Goal: Task Accomplishment & Management: Complete application form

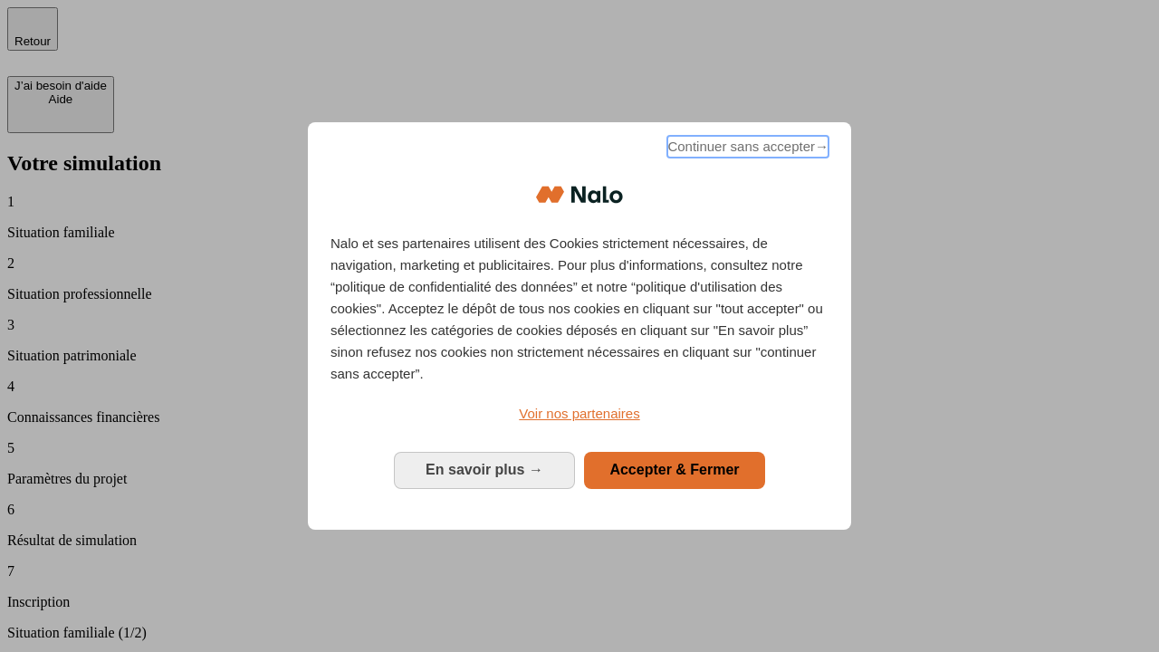
click at [746, 149] on span "Continuer sans accepter →" at bounding box center [747, 147] width 161 height 22
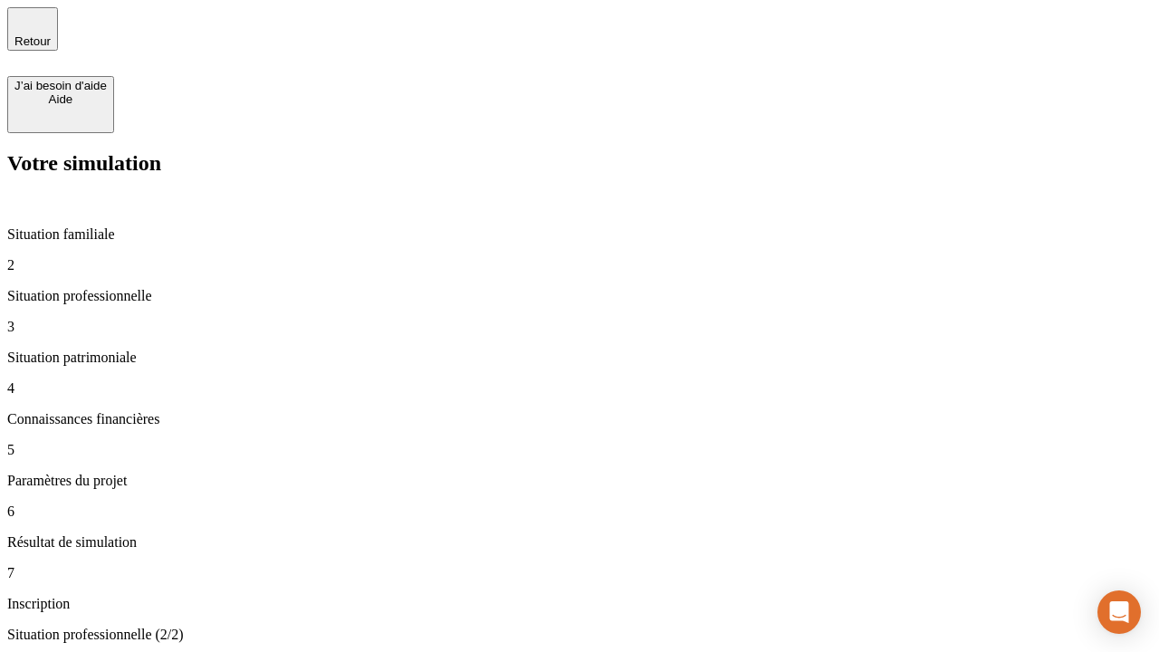
type input "30 000"
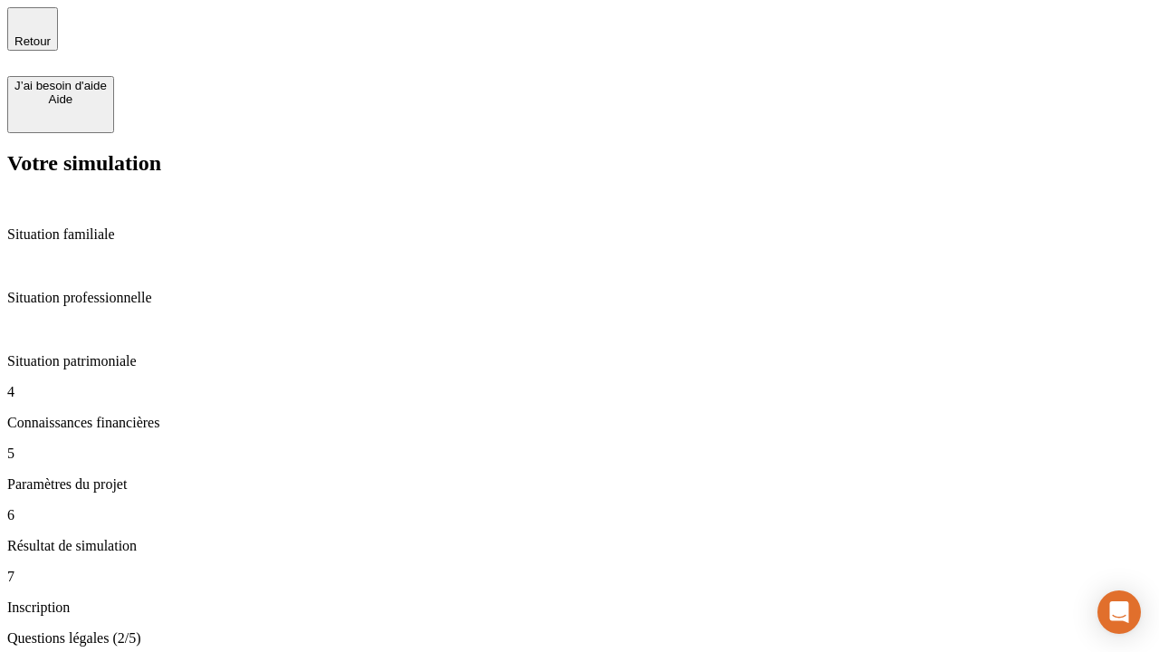
scroll to position [4, 0]
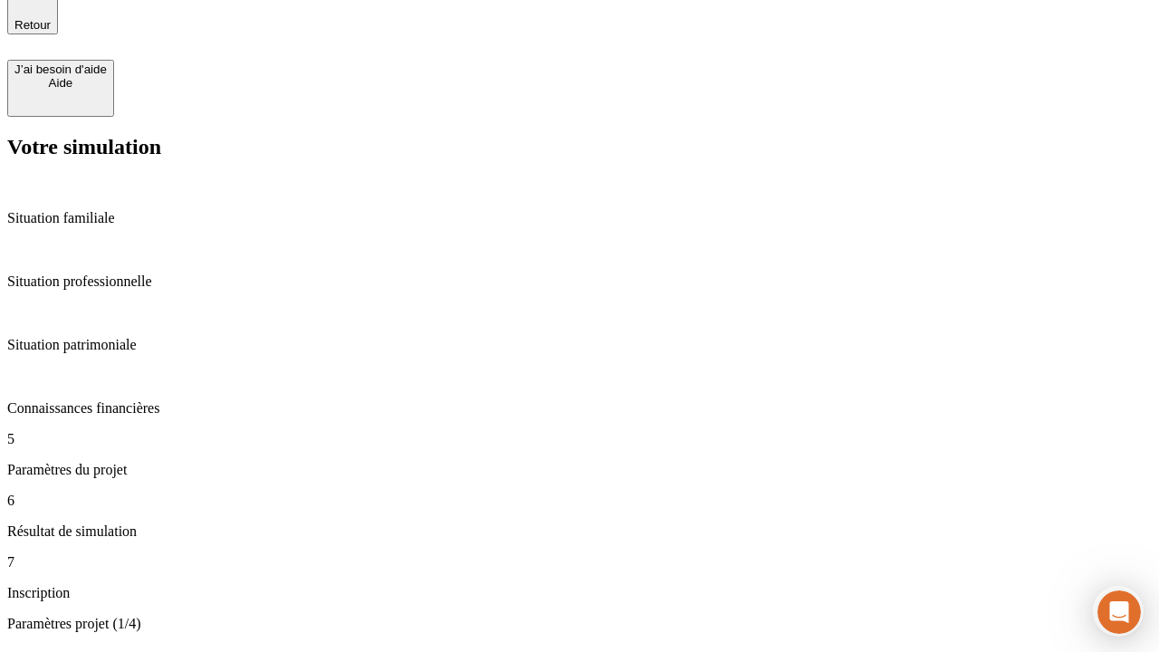
scroll to position [56, 0]
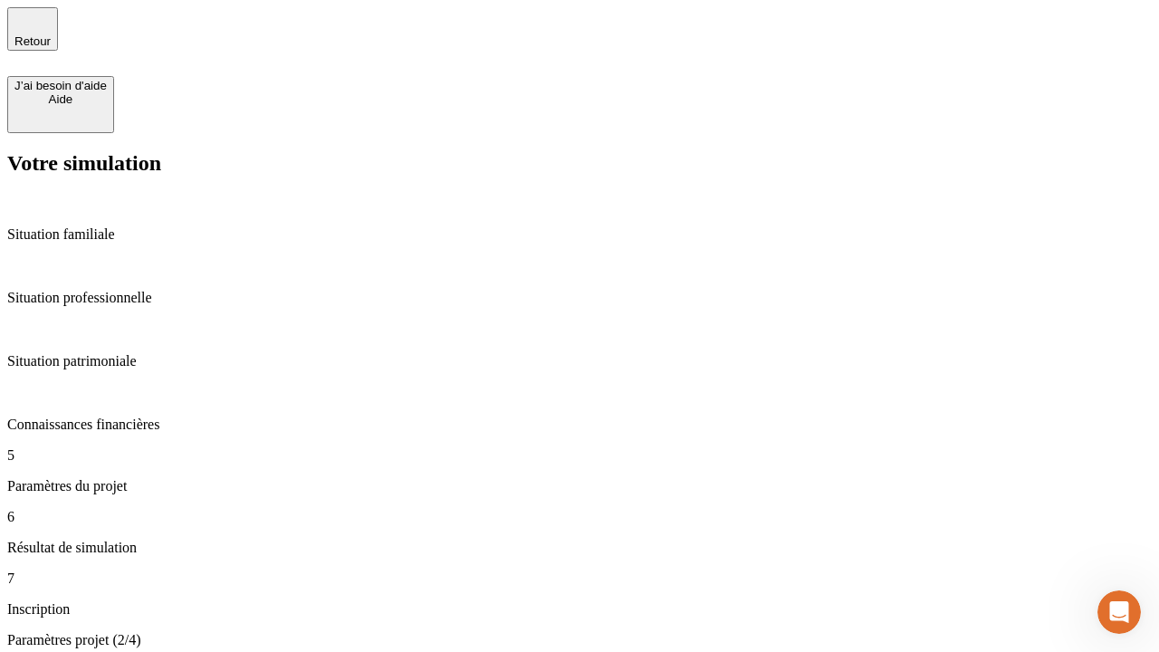
type input "25"
type input "64"
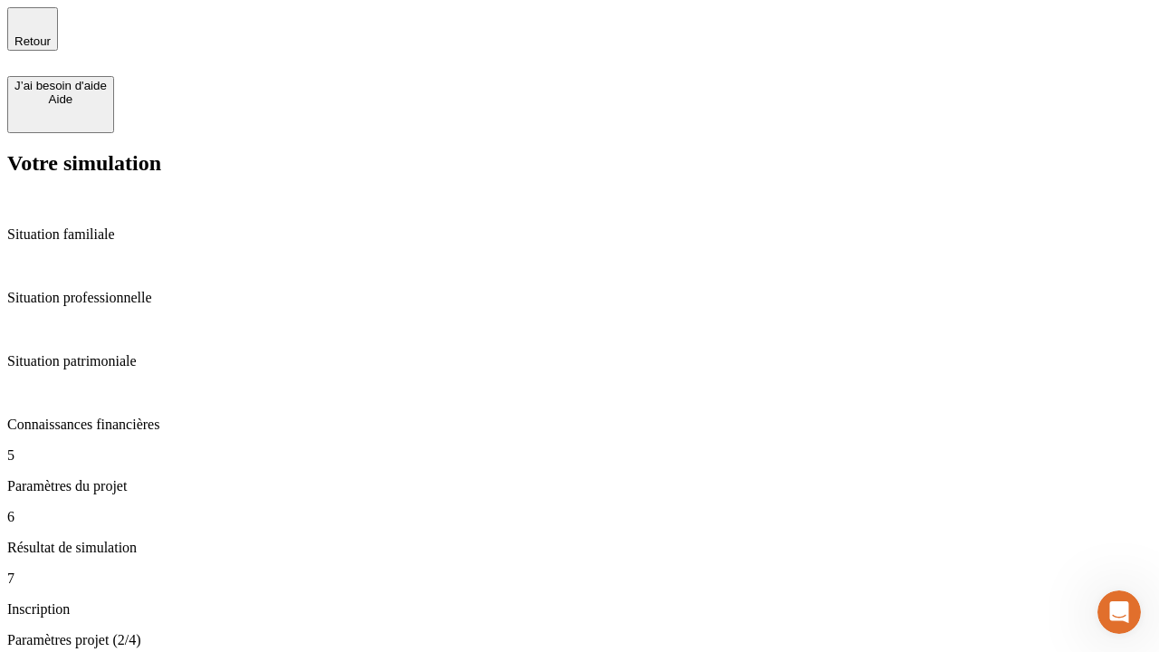
type input "1 000"
type input "640"
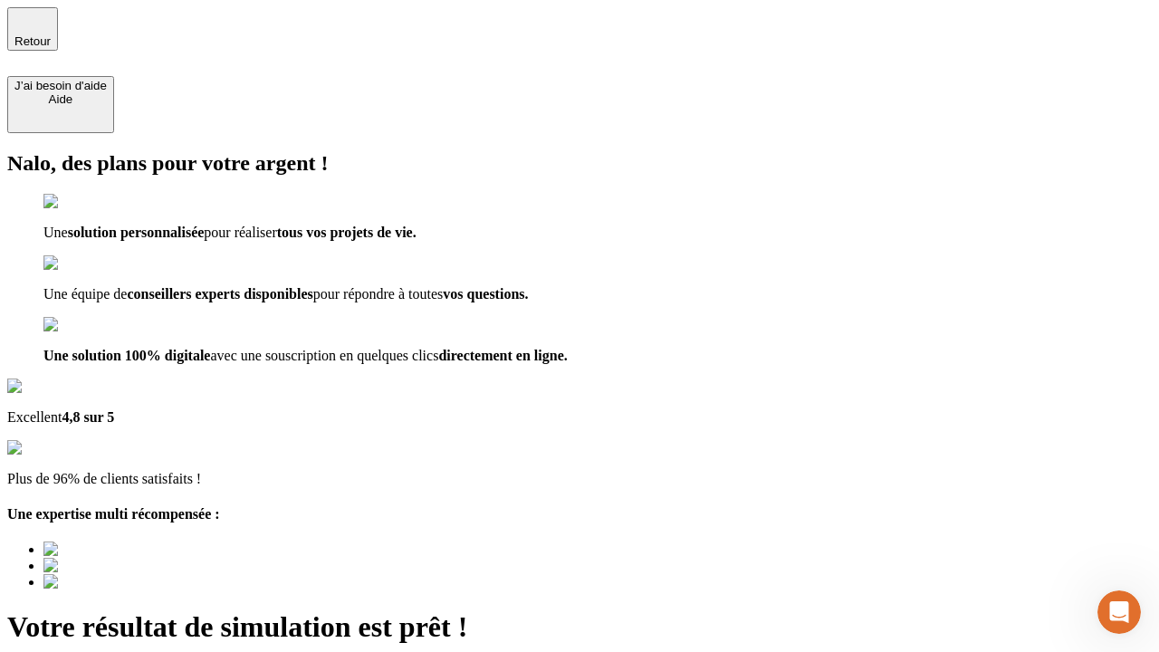
type input "[EMAIL_ADDRESS][PERSON_NAME][DOMAIN_NAME]"
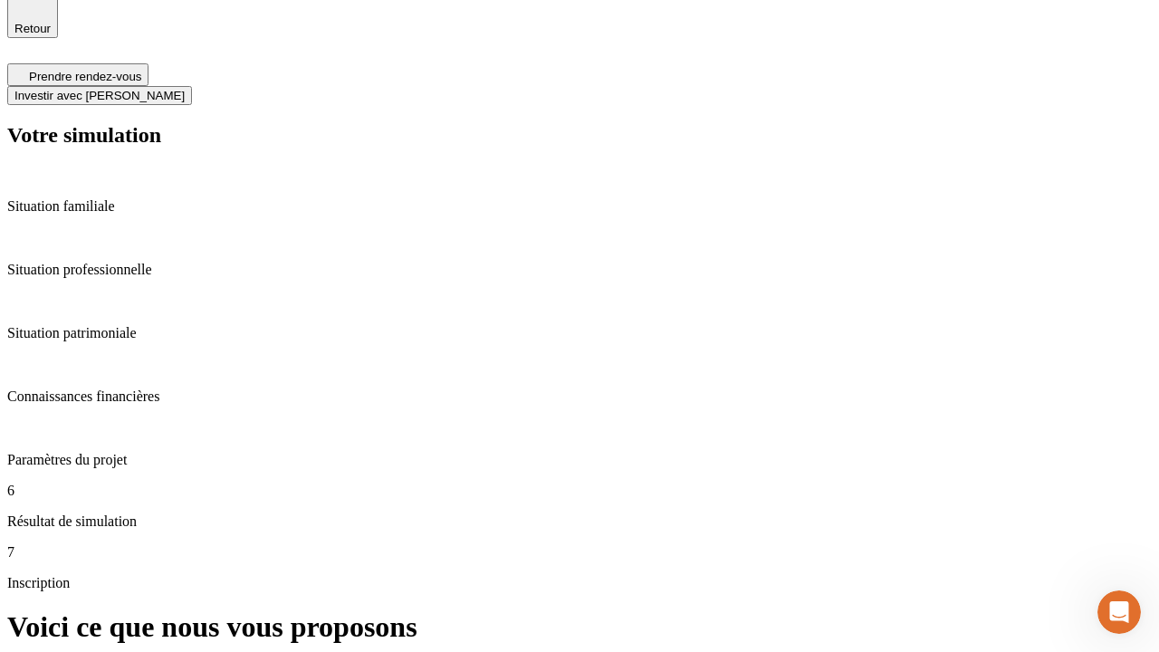
click at [185, 89] on span "Investir avec [PERSON_NAME]" at bounding box center [99, 96] width 170 height 14
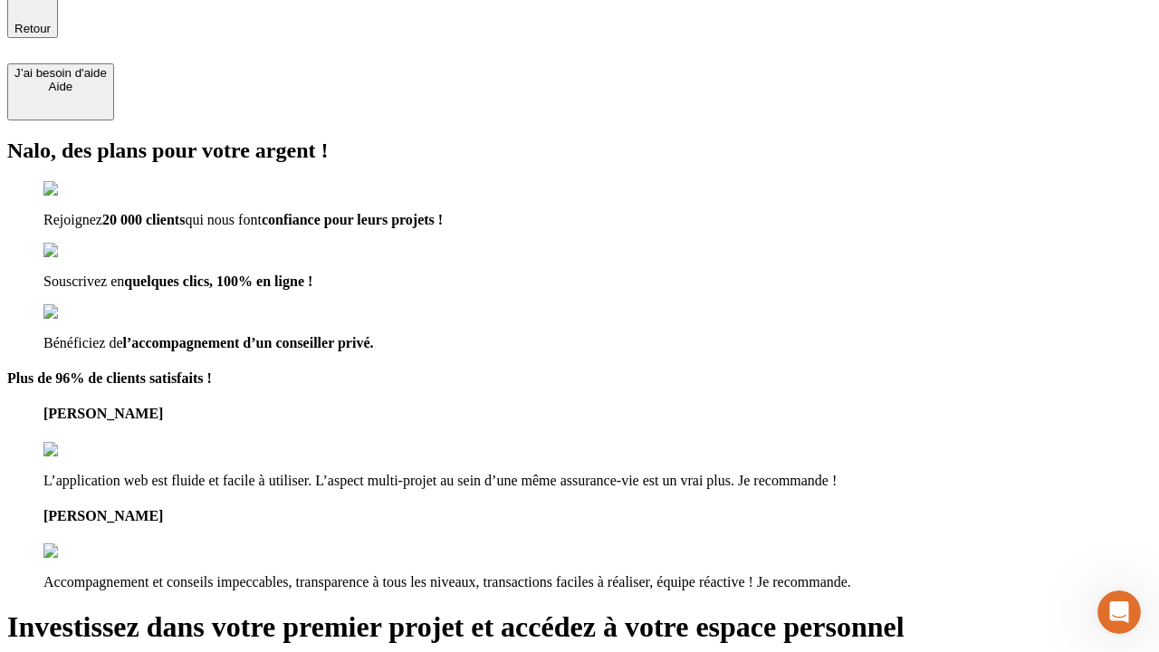
scroll to position [11, 0]
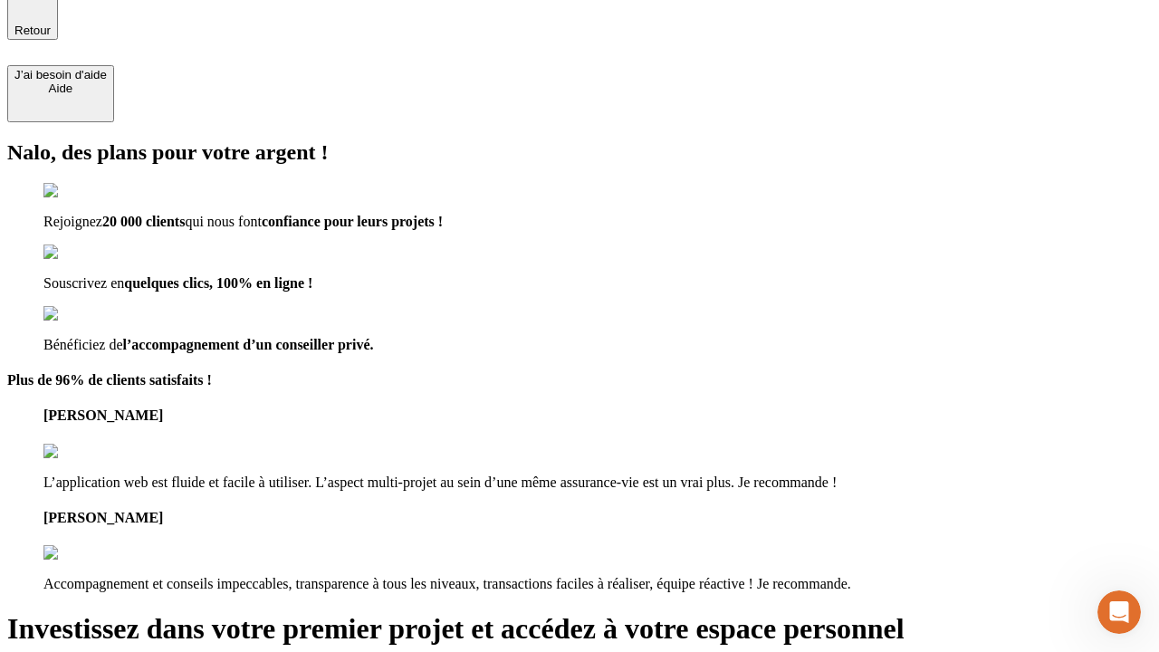
type input "[PERSON_NAME][EMAIL_ADDRESS][DOMAIN_NAME]"
